Goal: Find specific page/section: Find specific page/section

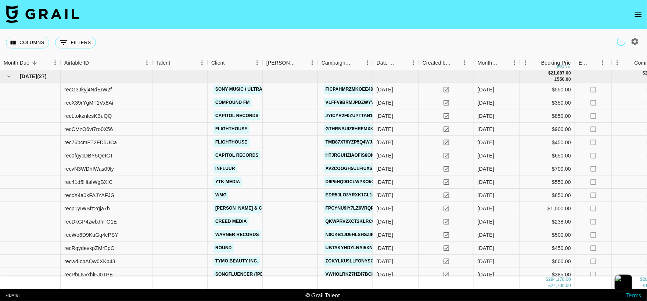
click at [638, 11] on icon "open drawer" at bounding box center [638, 14] width 9 height 9
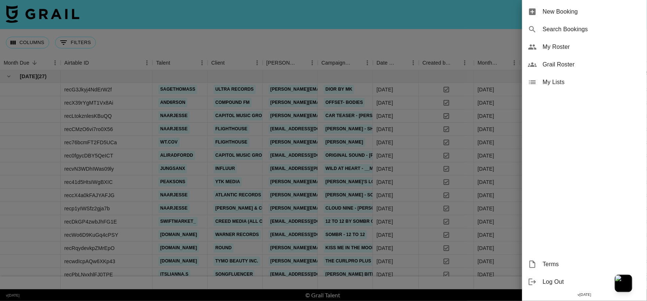
click at [581, 59] on div "Grail Roster" at bounding box center [584, 65] width 125 height 18
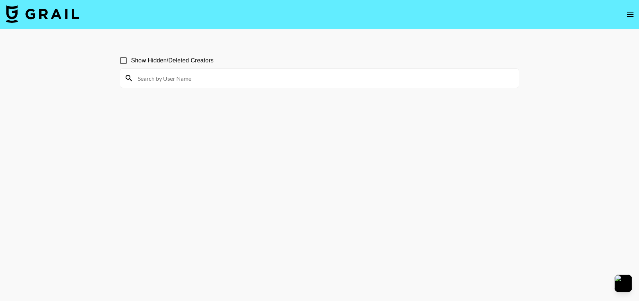
click at [340, 76] on input at bounding box center [323, 78] width 381 height 12
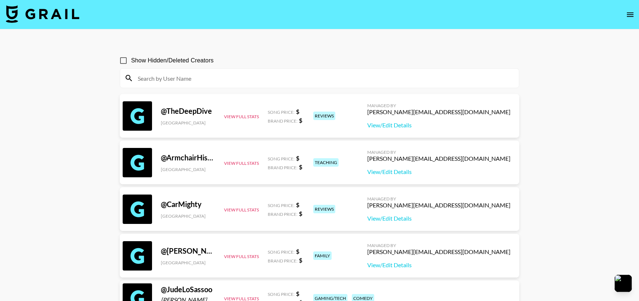
paste input "chxrry.glowy"
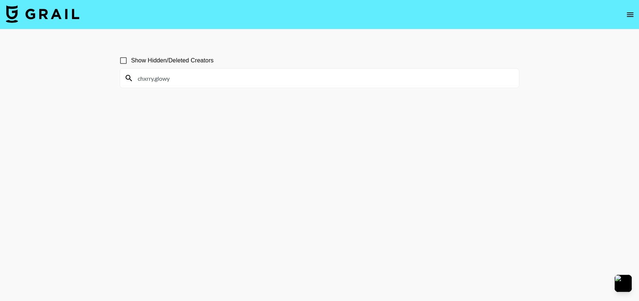
type input "chxrry.glowy"
click at [162, 73] on input "chxrry.glowy" at bounding box center [323, 78] width 381 height 12
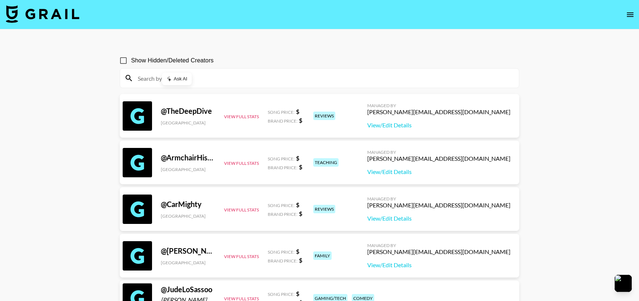
paste input "heylina2484"
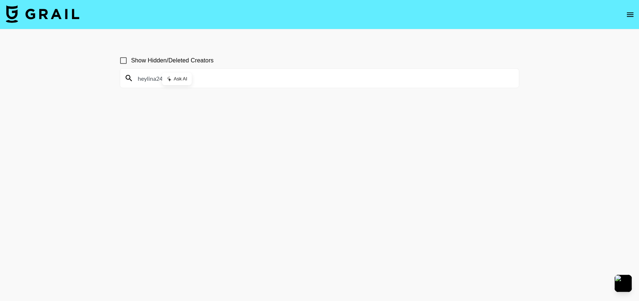
click at [215, 74] on input "heylina2484" at bounding box center [323, 78] width 381 height 12
click at [215, 74] on body "Show Hidden/Deleted Creators heylina2484 v [DATE] © Grail Talent Terms" at bounding box center [319, 168] width 639 height 336
click at [215, 74] on input "heylina2484" at bounding box center [323, 78] width 381 height 12
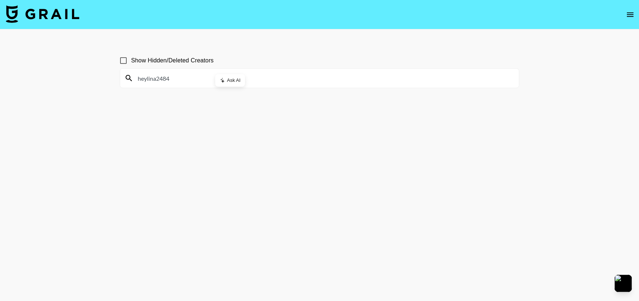
paste input "gracemayofficial"
paste input "tomiemagic"
paste input "helloitsjessicaa"
paste input "pizza4alice"
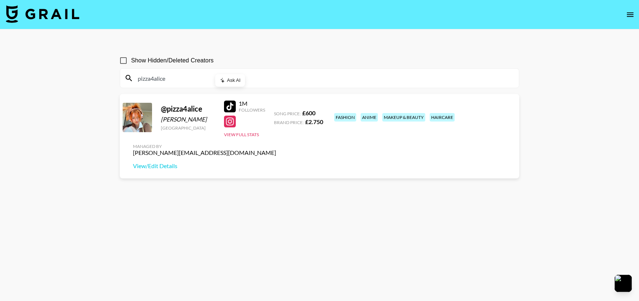
paste input "aslinurakinci"
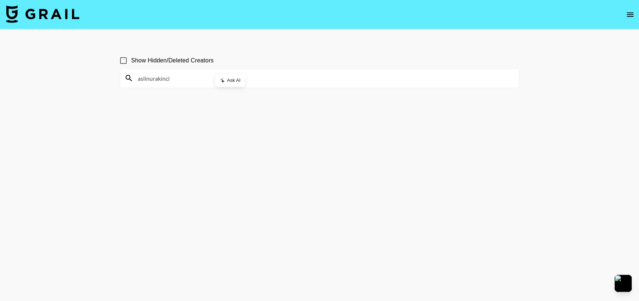
paste input "cilibling"
paste input "boiwhereismy"
paste input "fineashle"
paste input "_knsworld"
paste input "clemencesvan"
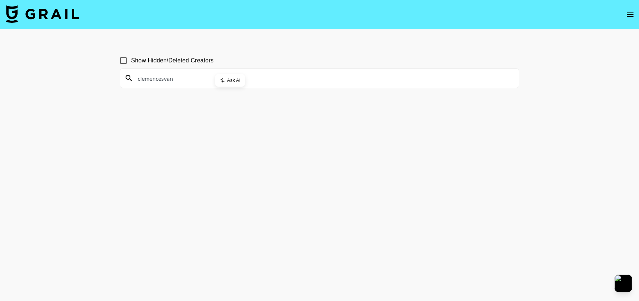
paste input "ivanka_djo"
paste input "marquiseaura"
paste input "lucs.[PERSON_NAME]"
paste input "tgeyl123"
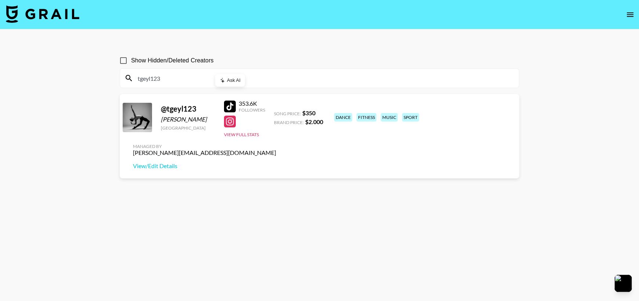
paste input "[PERSON_NAME]"
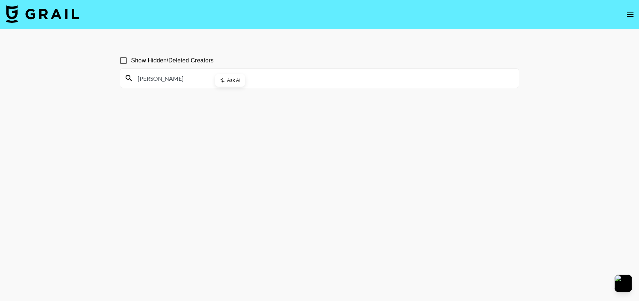
paste input "clarkie_cpm"
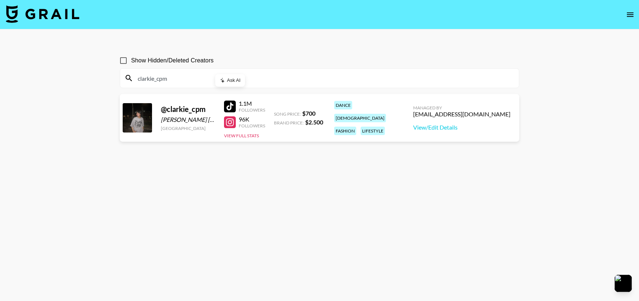
paste input "kyrajohnsonnn"
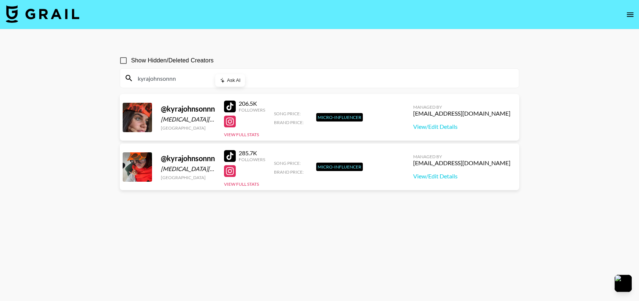
paste input "jessandneil"
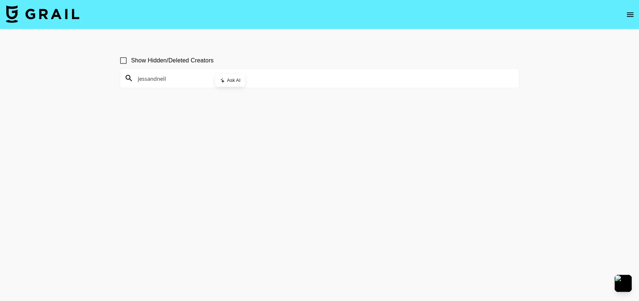
paste input "yammeislitt"
paste input "marinagudov"
click at [173, 75] on input "marinagudov" at bounding box center [323, 78] width 381 height 12
paste input "garet_k"
paste input "user8162293410"
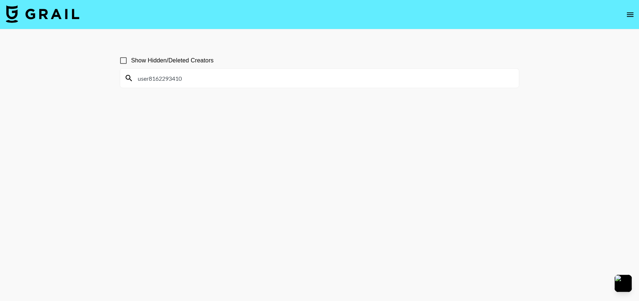
paste input "grwm.stevi"
paste input "romy.[PERSON_NAME]"
paste input "lovekennedygrace"
click at [273, 73] on input "lovekennedygrace" at bounding box center [323, 78] width 381 height 12
paste input "avanleah"
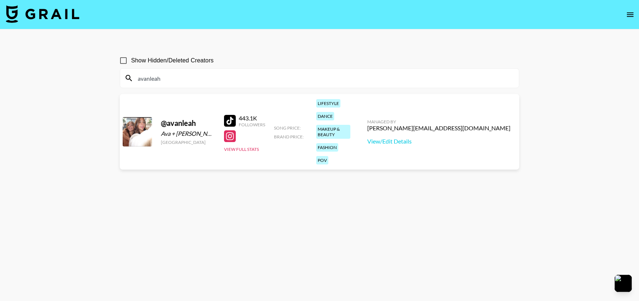
paste input "duniloonietunes"
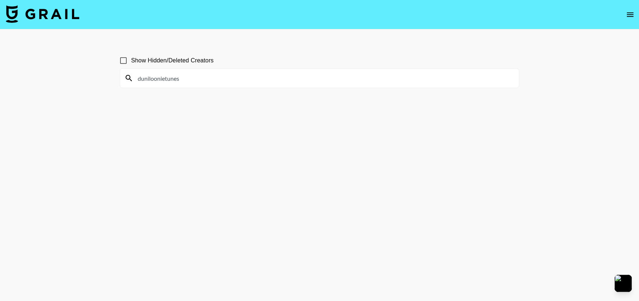
paste input "ilylimesm"
paste input "wv_era"
paste input "calysta.belle"
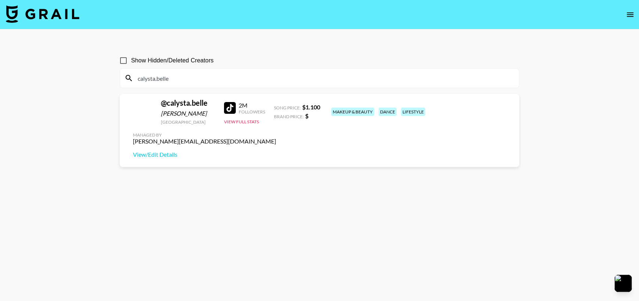
type input "calysta.belle"
